Goal: Consume media (video, audio)

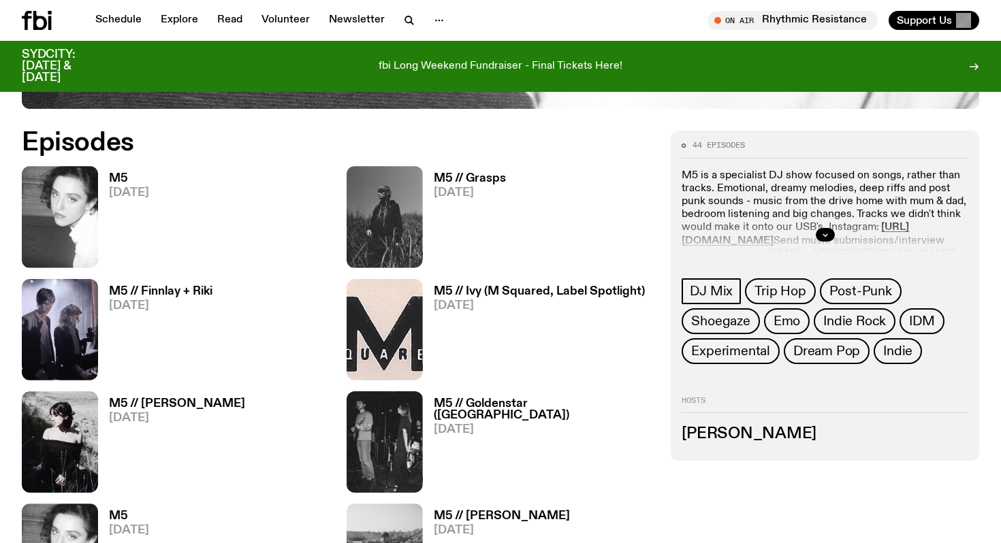
scroll to position [703, 0]
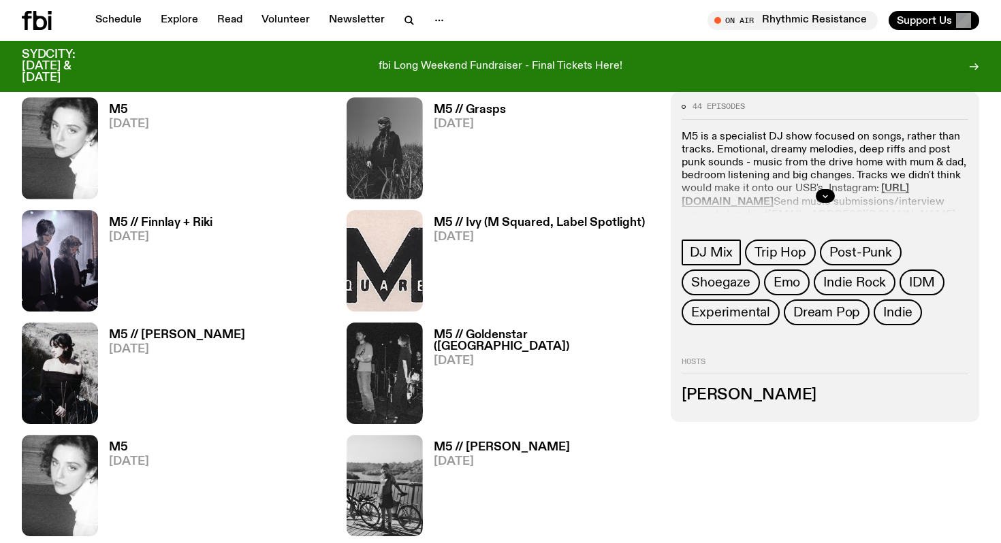
click at [101, 118] on link "M5 [DATE]" at bounding box center [123, 151] width 51 height 95
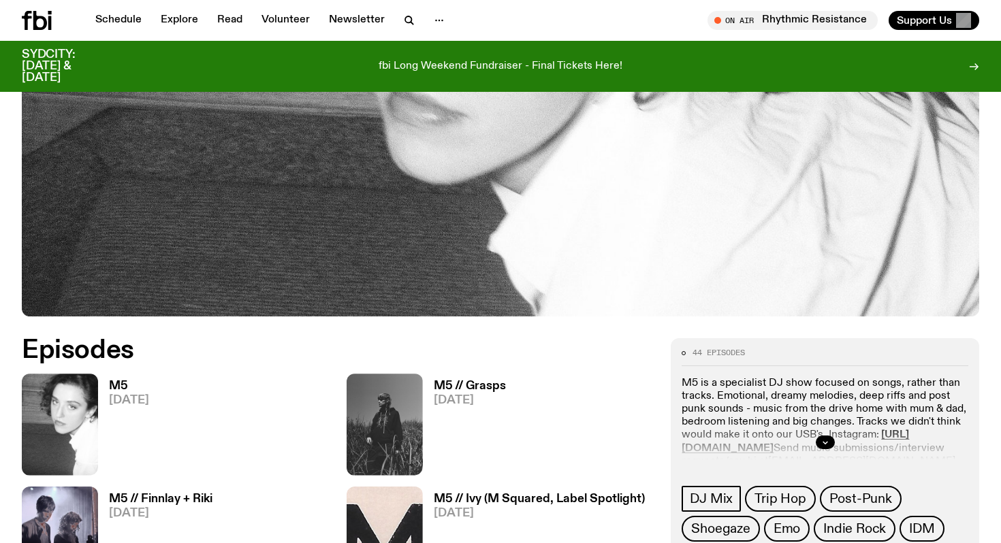
scroll to position [427, 0]
click at [71, 402] on img at bounding box center [60, 424] width 76 height 101
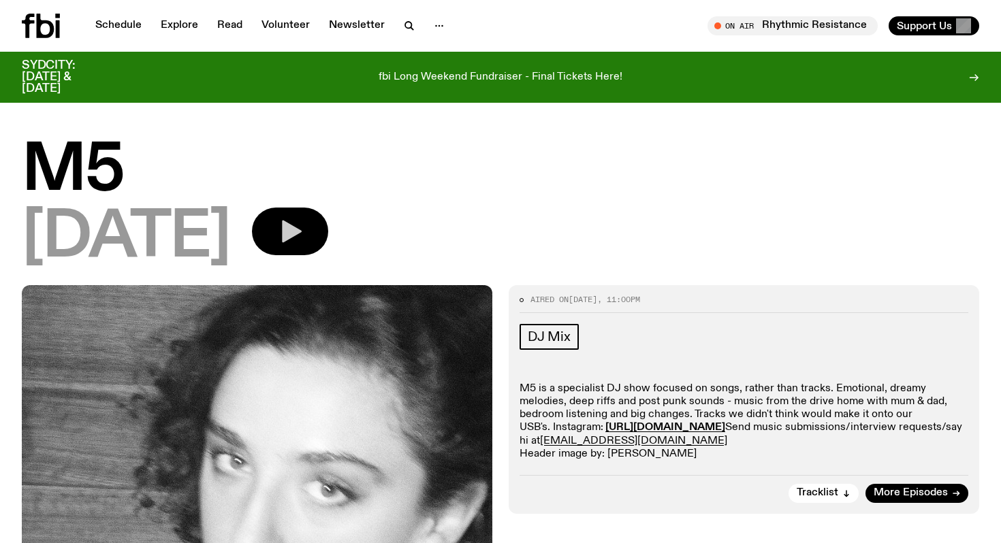
click at [328, 244] on button "button" at bounding box center [290, 232] width 76 height 48
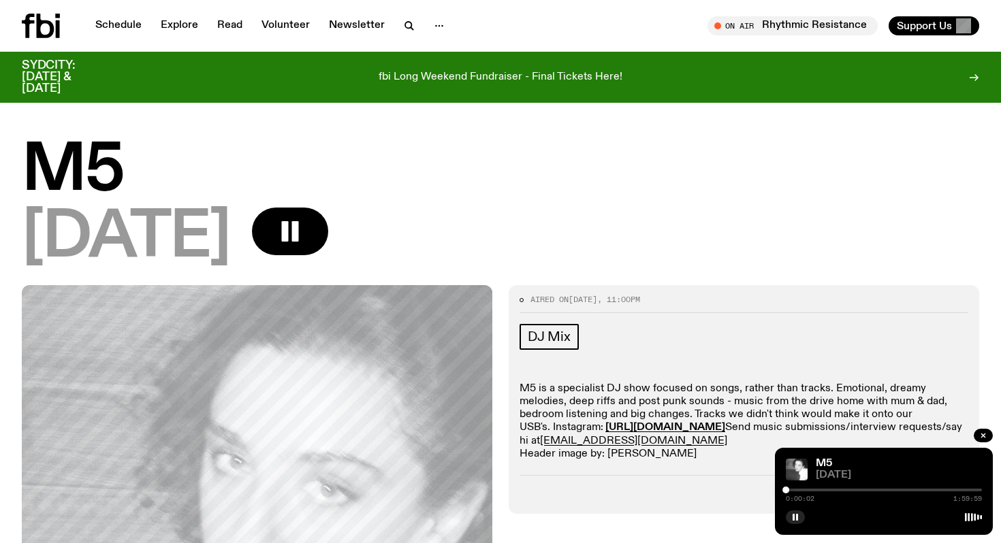
click at [802, 490] on div at bounding box center [883, 490] width 196 height 3
click at [821, 489] on div at bounding box center [883, 490] width 196 height 3
click at [843, 489] on div at bounding box center [883, 490] width 196 height 3
click at [837, 489] on div at bounding box center [745, 490] width 196 height 3
click at [828, 489] on div at bounding box center [738, 490] width 196 height 3
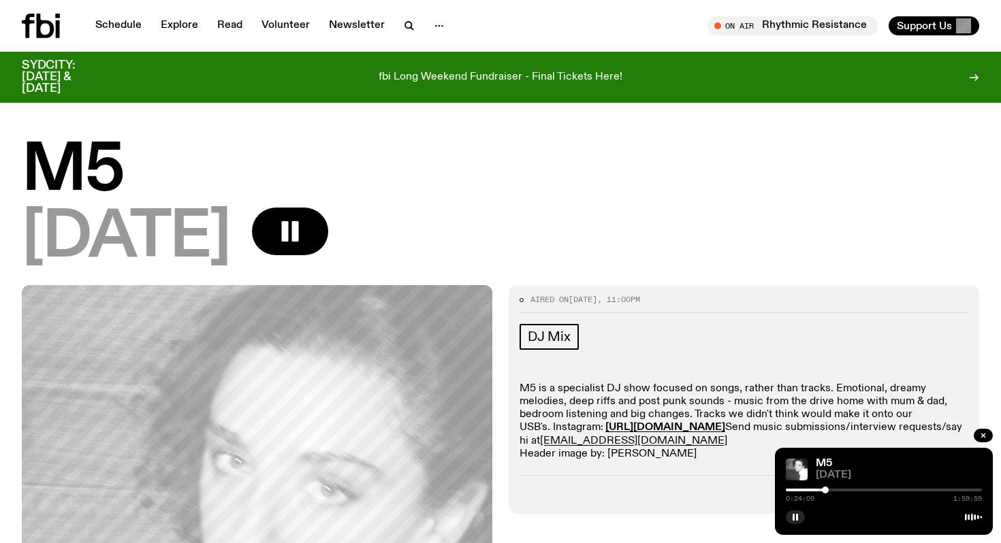
click at [825, 489] on div at bounding box center [825, 490] width 7 height 7
click at [828, 490] on div at bounding box center [827, 490] width 7 height 7
click at [832, 490] on div at bounding box center [883, 490] width 196 height 3
click at [834, 490] on div at bounding box center [831, 490] width 7 height 7
click at [837, 491] on div at bounding box center [834, 490] width 7 height 7
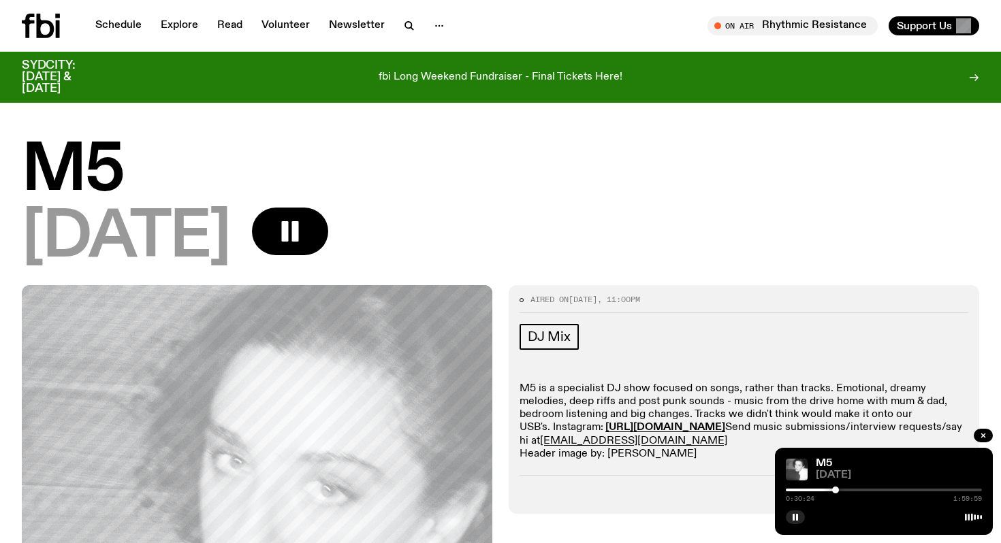
click at [835, 491] on div at bounding box center [835, 490] width 7 height 7
click at [832, 490] on div at bounding box center [831, 490] width 7 height 7
click at [826, 489] on div at bounding box center [741, 490] width 196 height 3
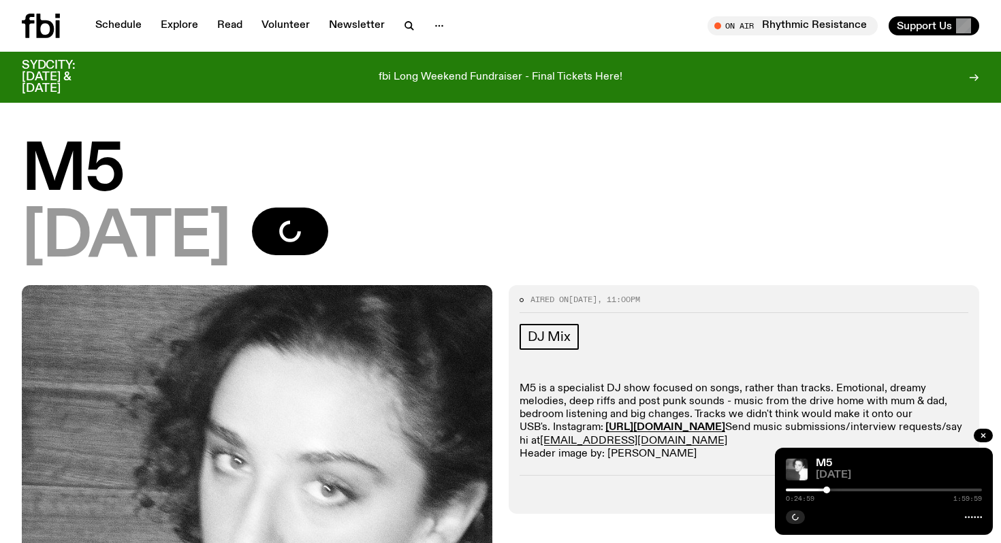
click at [830, 489] on div at bounding box center [883, 490] width 196 height 3
click at [832, 489] on div at bounding box center [832, 490] width 7 height 7
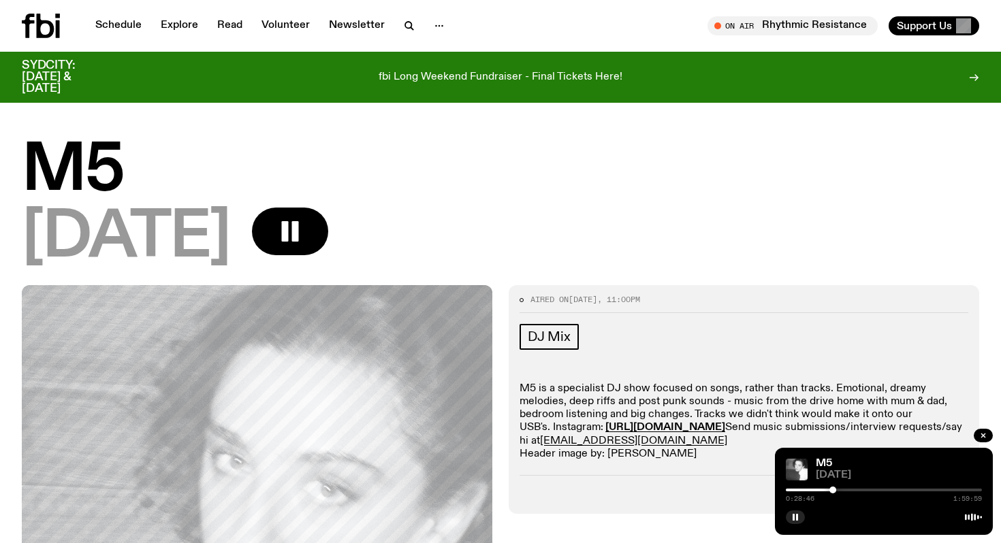
click at [834, 489] on div at bounding box center [832, 490] width 7 height 7
click at [832, 489] on div at bounding box center [832, 490] width 7 height 7
click at [839, 490] on div at bounding box center [838, 490] width 7 height 7
click at [830, 490] on div at bounding box center [741, 490] width 196 height 3
click at [828, 490] on div at bounding box center [829, 490] width 7 height 7
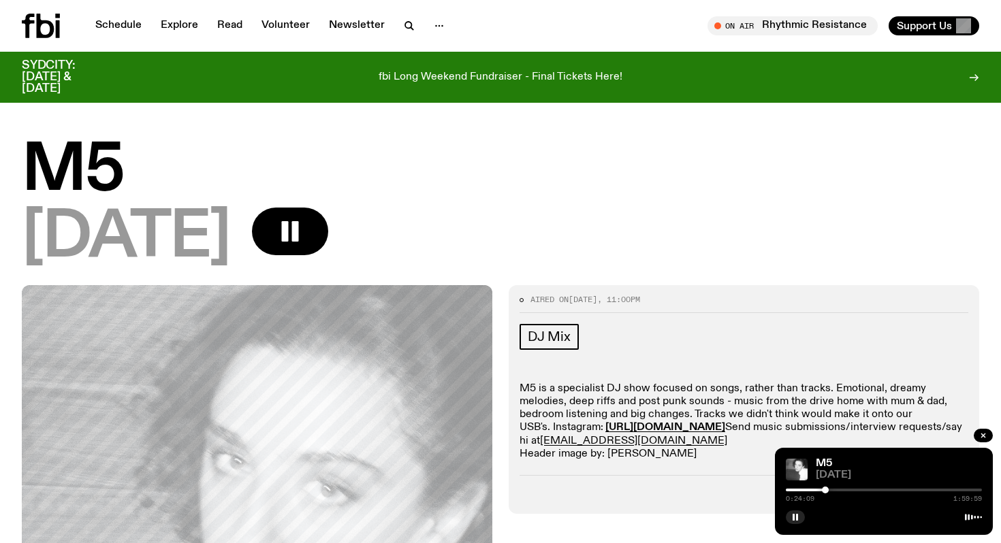
click at [825, 490] on div at bounding box center [825, 490] width 7 height 7
click at [822, 490] on div at bounding box center [822, 490] width 7 height 7
click at [820, 490] on div at bounding box center [822, 490] width 7 height 7
click at [822, 489] on div at bounding box center [820, 490] width 7 height 7
click at [823, 490] on div at bounding box center [822, 490] width 7 height 7
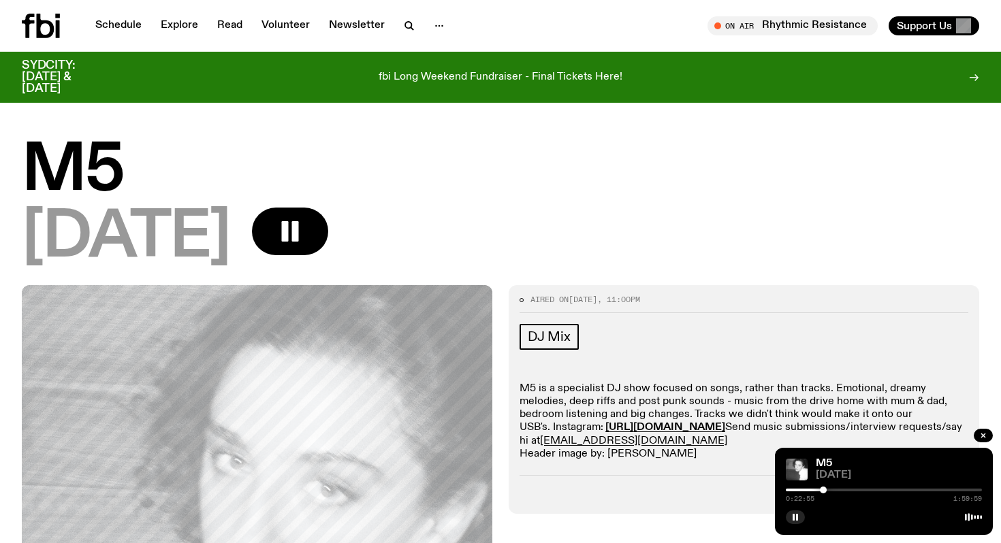
click at [824, 490] on div at bounding box center [822, 490] width 7 height 7
click at [826, 490] on div at bounding box center [824, 490] width 7 height 7
click at [828, 490] on div at bounding box center [827, 490] width 7 height 7
click at [794, 518] on icon "button" at bounding box center [795, 517] width 8 height 8
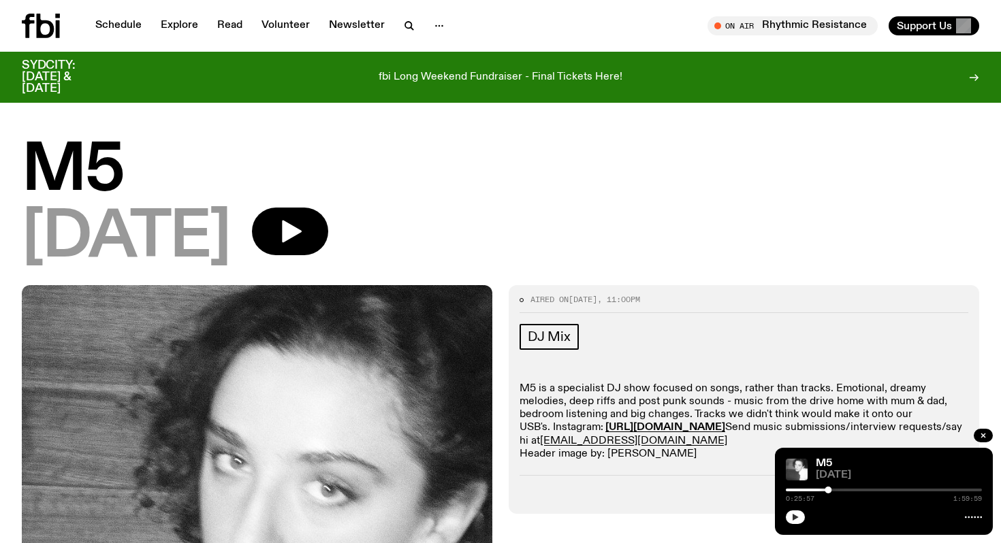
click at [797, 517] on icon "button" at bounding box center [795, 517] width 6 height 7
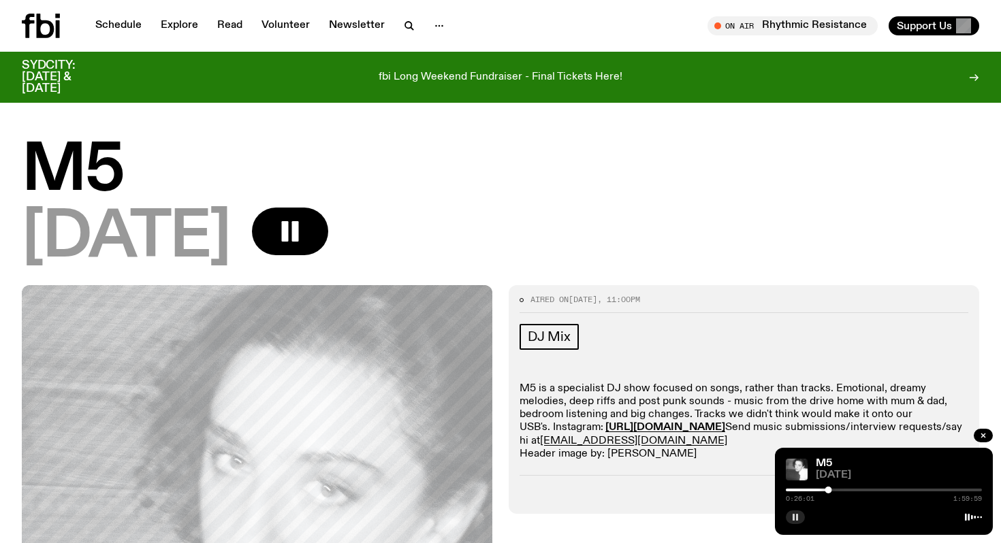
click at [831, 490] on div at bounding box center [883, 490] width 196 height 3
click at [798, 519] on icon "button" at bounding box center [795, 517] width 8 height 8
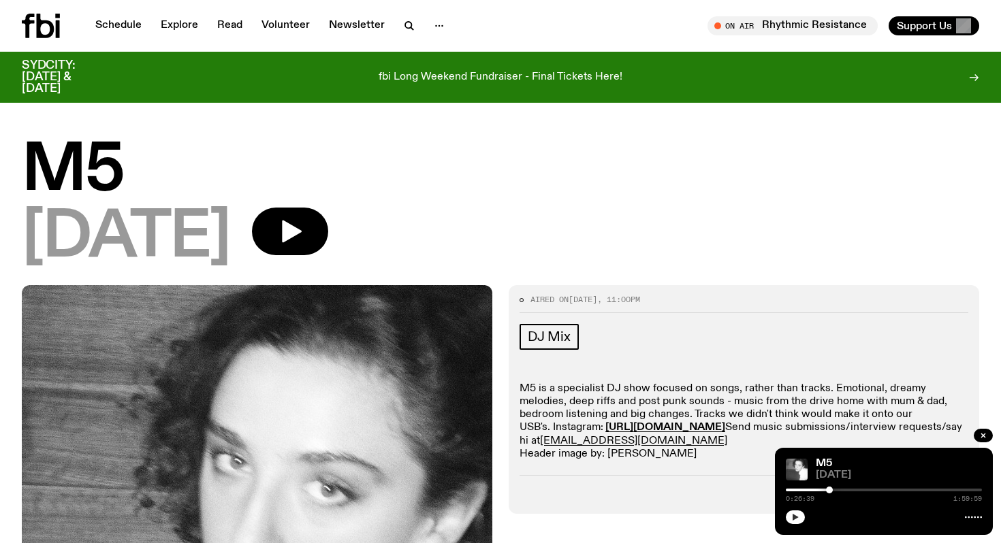
click at [829, 490] on div at bounding box center [829, 490] width 7 height 7
click at [798, 518] on icon "button" at bounding box center [795, 517] width 8 height 8
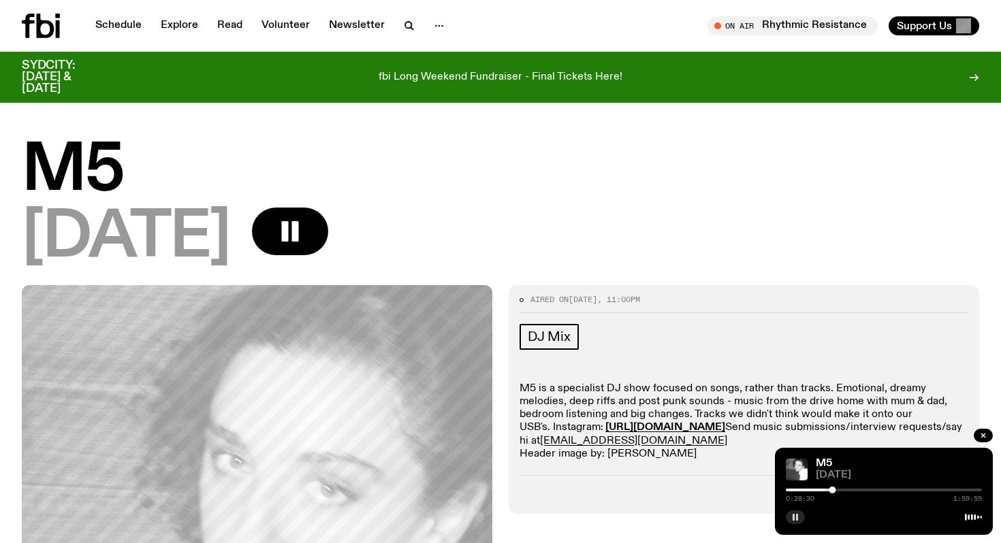
click at [796, 519] on rect "button" at bounding box center [797, 517] width 2 height 7
